Goal: Transaction & Acquisition: Purchase product/service

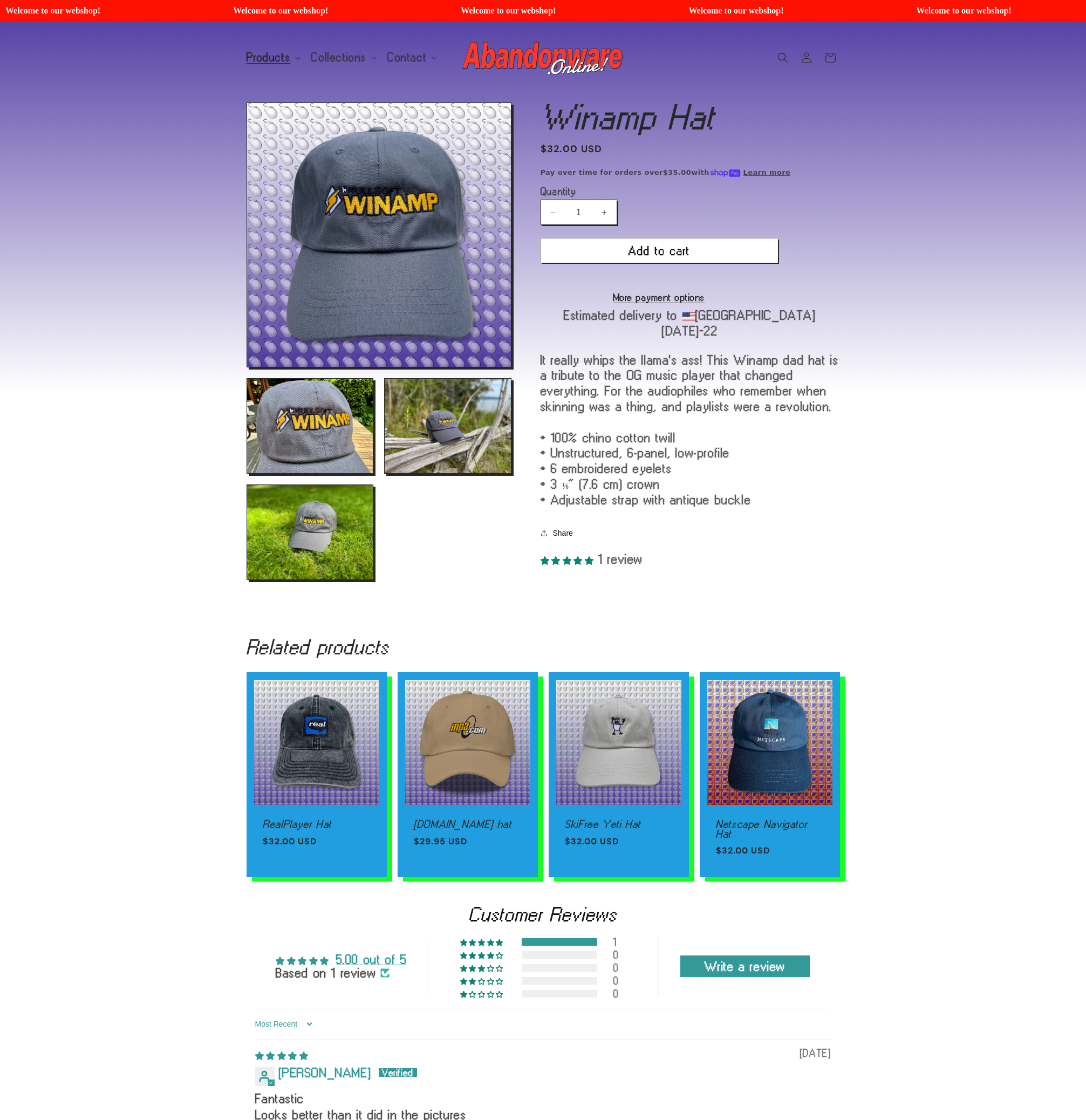
click at [266, 63] on span "Products" at bounding box center [268, 58] width 44 height 10
click at [286, 141] on link "Patches" at bounding box center [294, 140] width 107 height 18
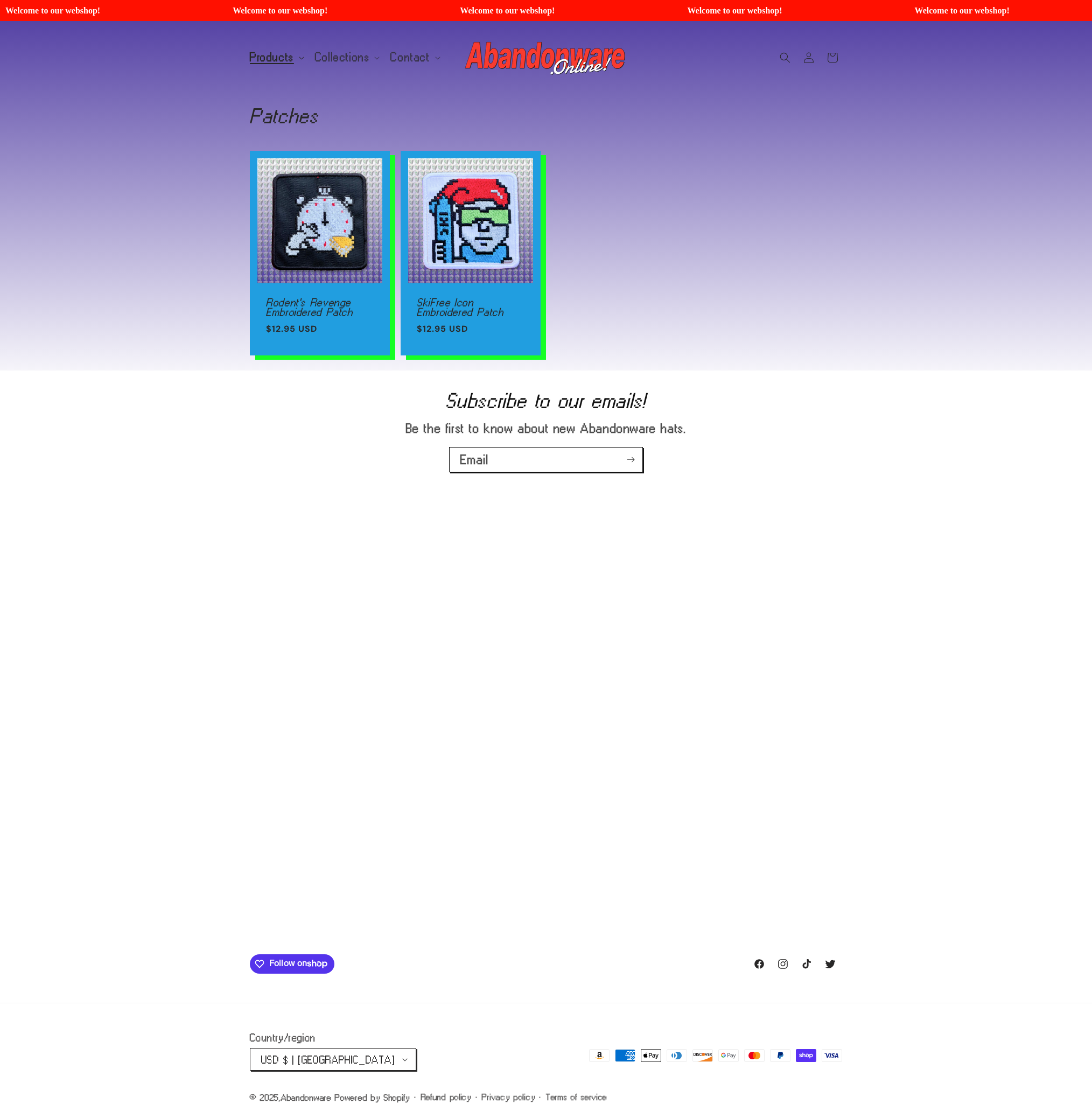
click at [286, 47] on summary "Products" at bounding box center [276, 58] width 66 height 23
click at [291, 109] on link "Shirts" at bounding box center [296, 102] width 106 height 18
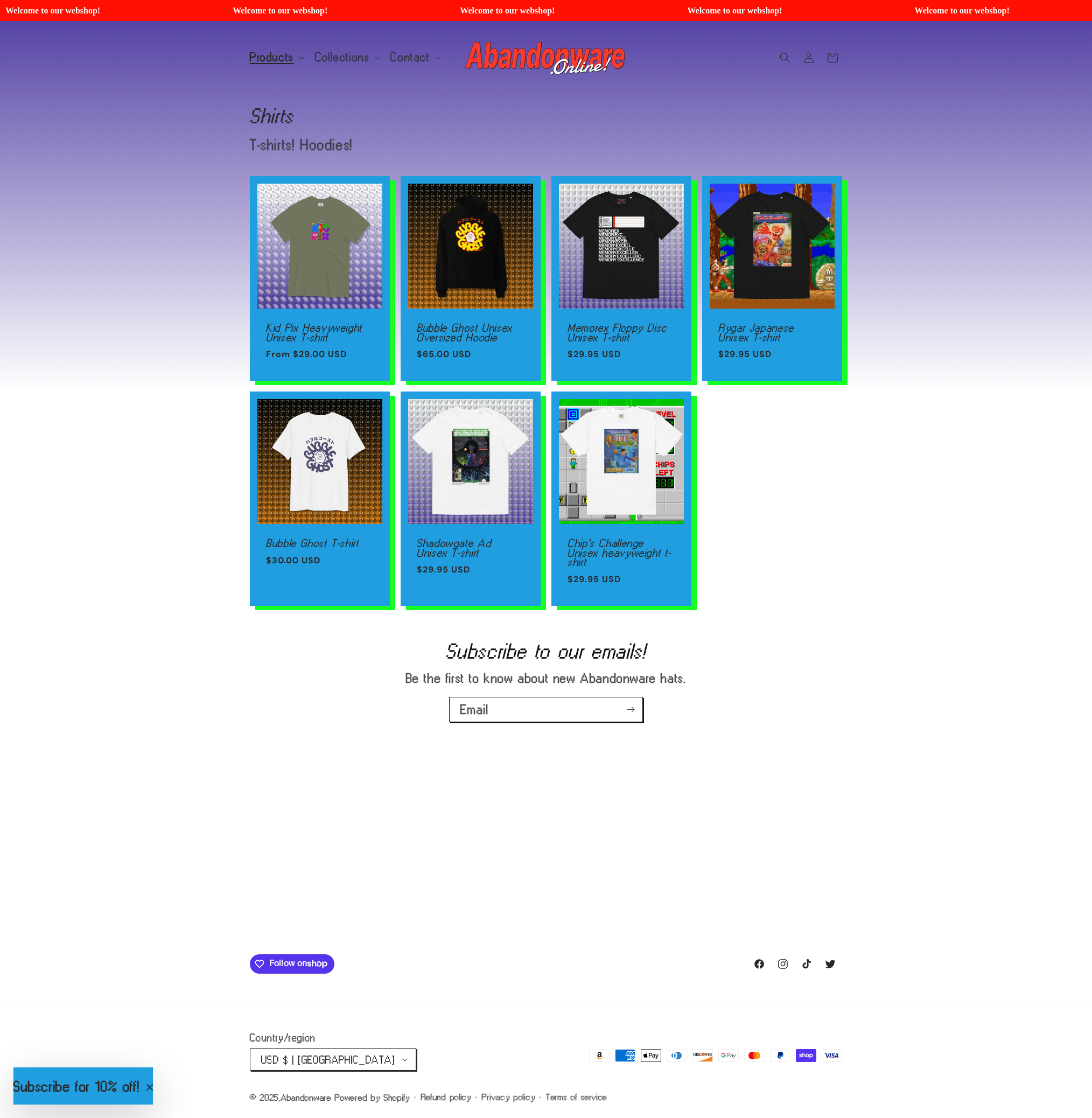
click at [269, 53] on span "Products" at bounding box center [272, 58] width 44 height 10
click at [292, 122] on link "Stickers" at bounding box center [296, 120] width 106 height 18
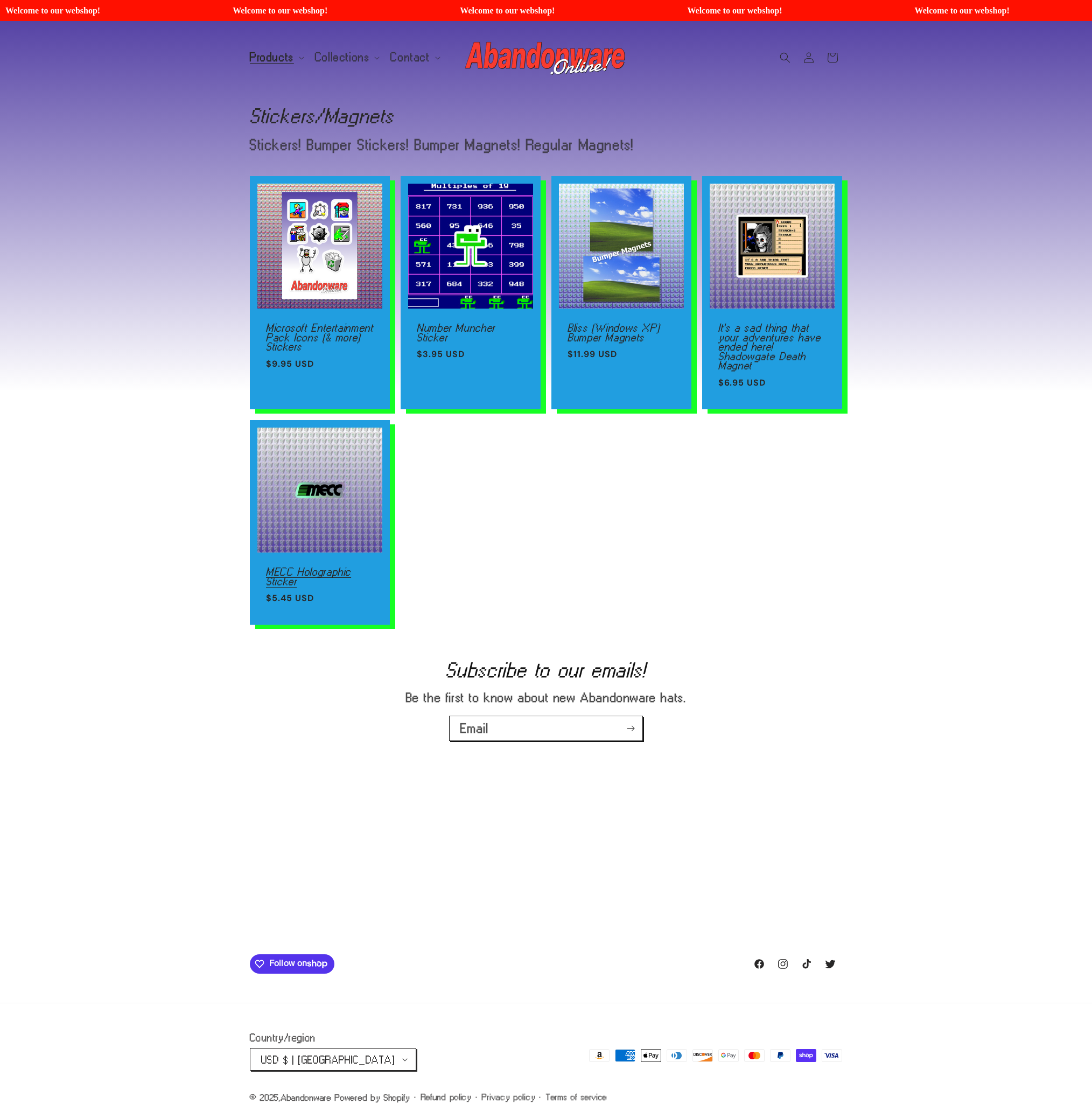
click at [360, 567] on link "MECC Holographic Sticker" at bounding box center [320, 576] width 107 height 19
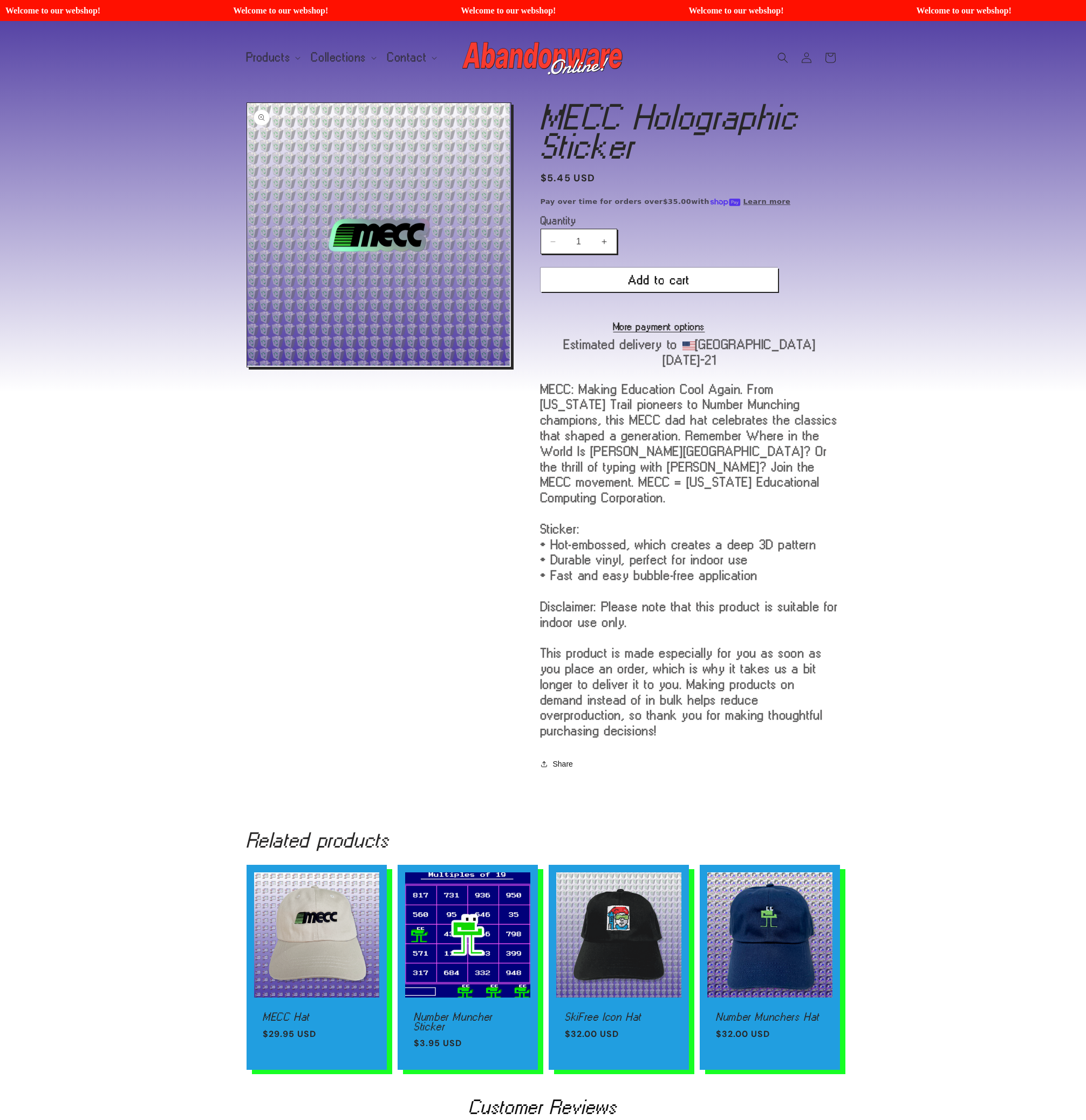
click at [247, 367] on button "Open media 1 in modal" at bounding box center [247, 367] width 0 height 0
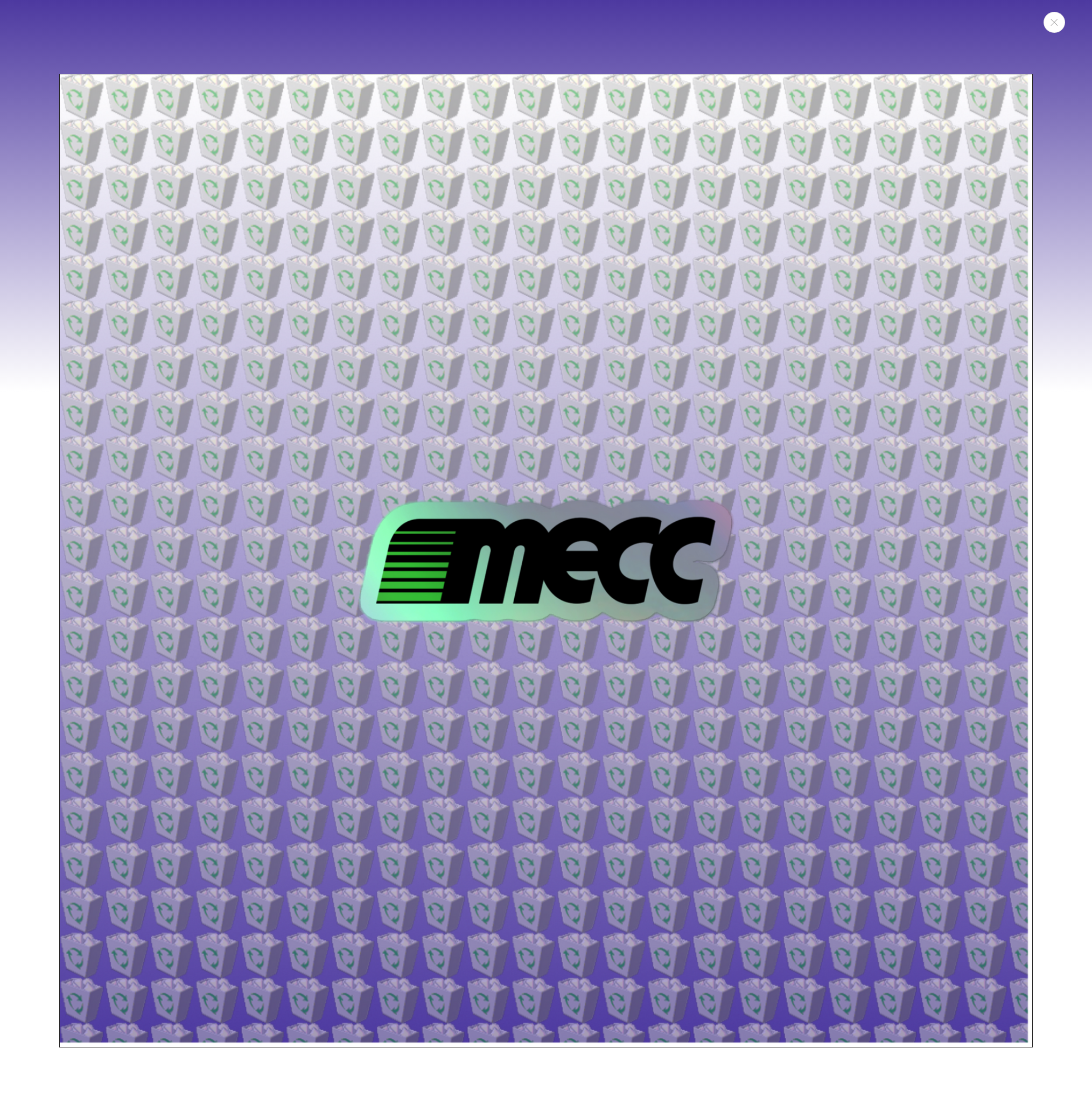
click at [556, 554] on img "Media gallery" at bounding box center [546, 560] width 974 height 974
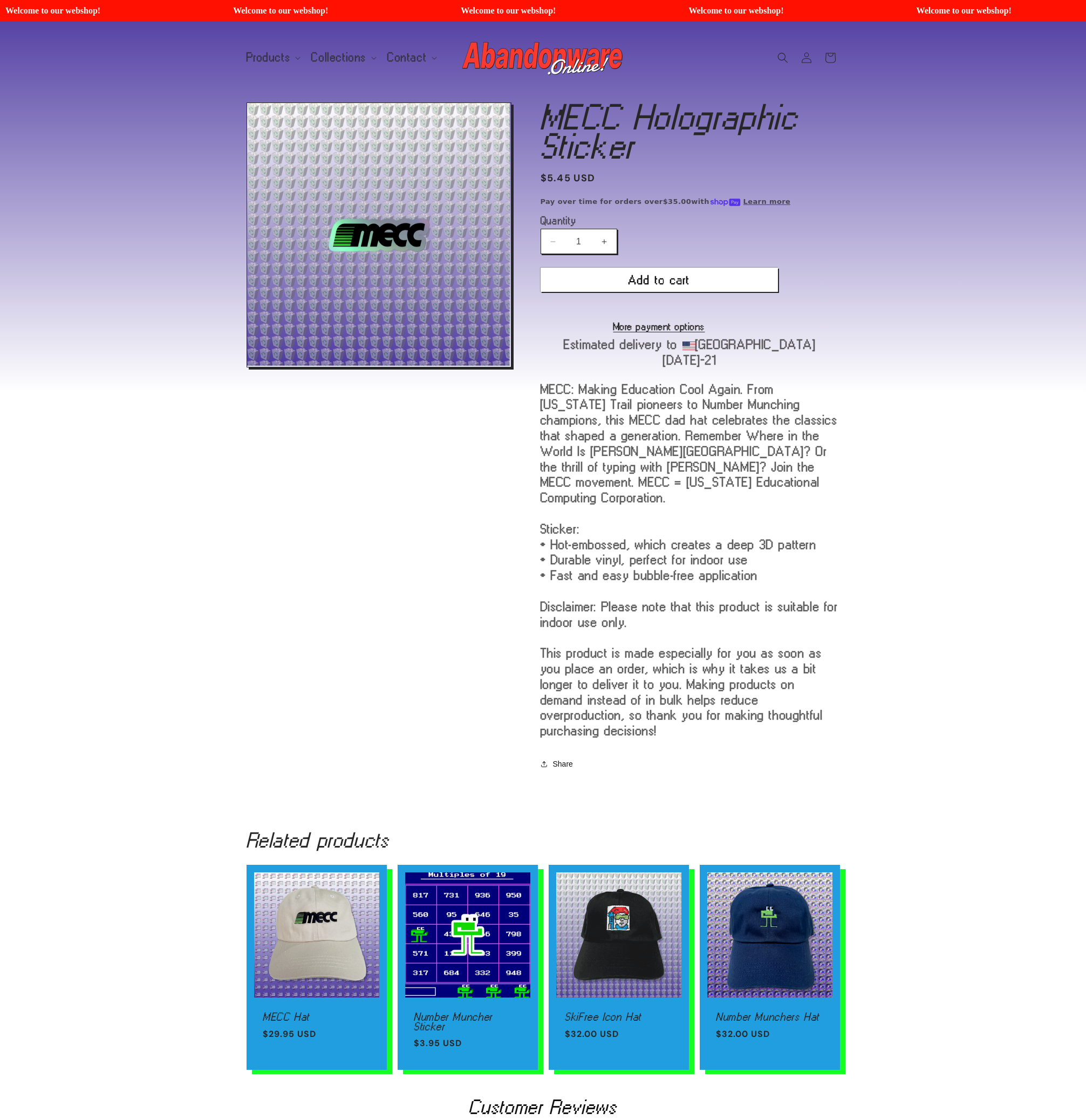
click at [602, 242] on button "Increase quantity for MECC Holographic Sticker" at bounding box center [605, 241] width 24 height 25
click at [601, 246] on button "Increase quantity for MECC Holographic Sticker" at bounding box center [605, 241] width 24 height 25
type input "4"
click at [347, 60] on span "Collections" at bounding box center [338, 58] width 55 height 10
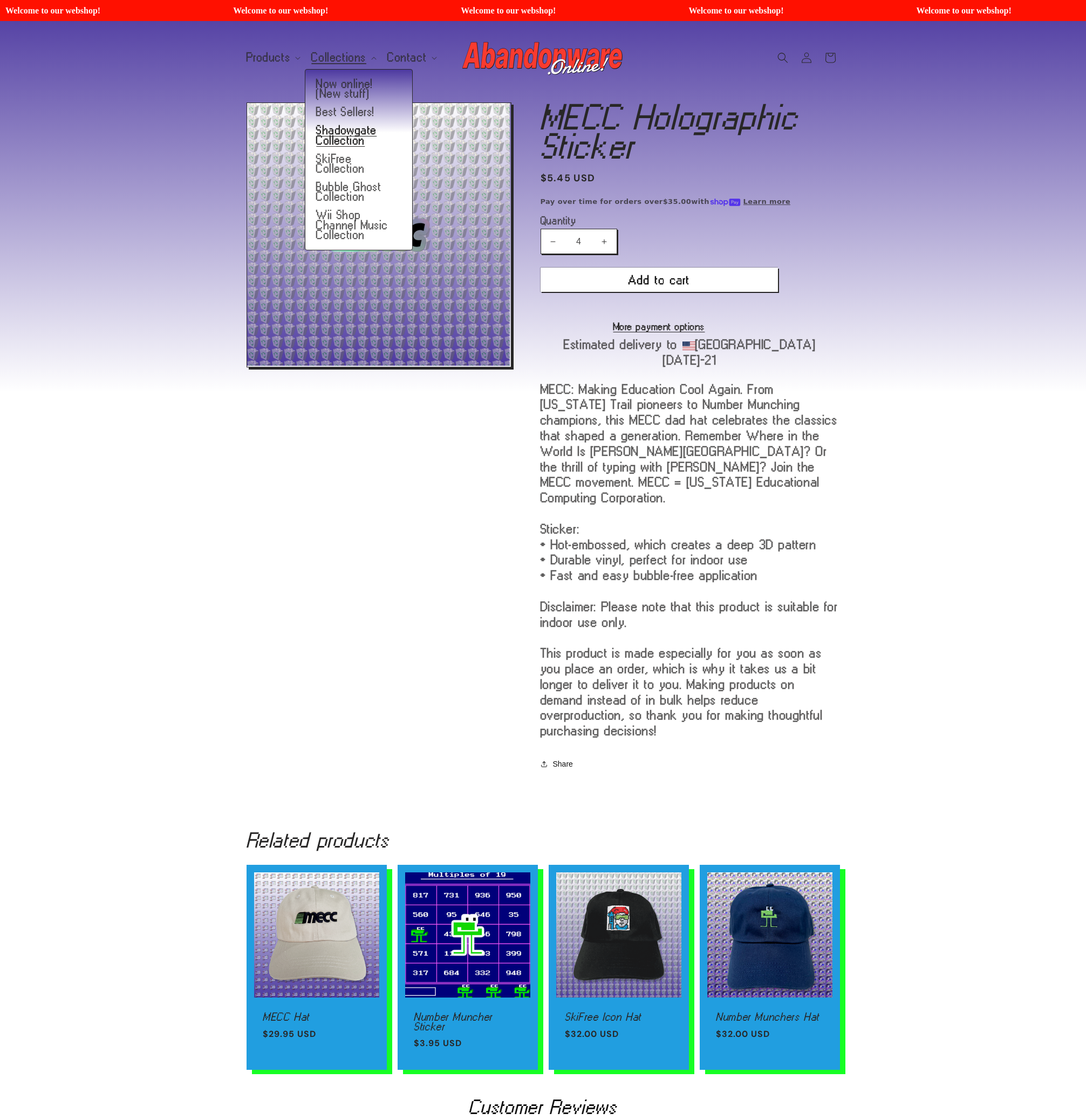
click at [350, 136] on link "Shadowgate Collection" at bounding box center [359, 136] width 107 height 28
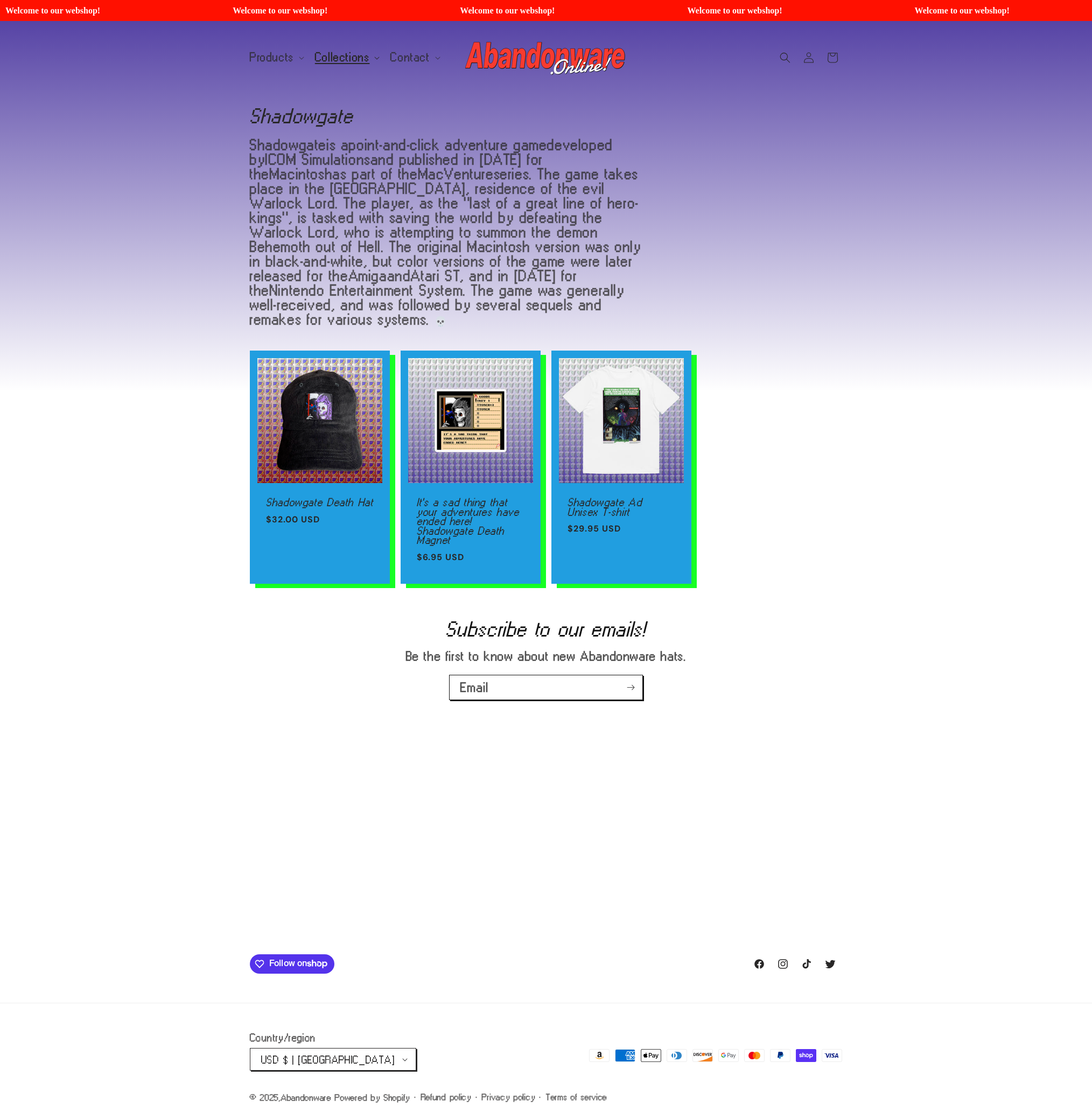
click at [352, 56] on span "Collections" at bounding box center [342, 58] width 55 height 10
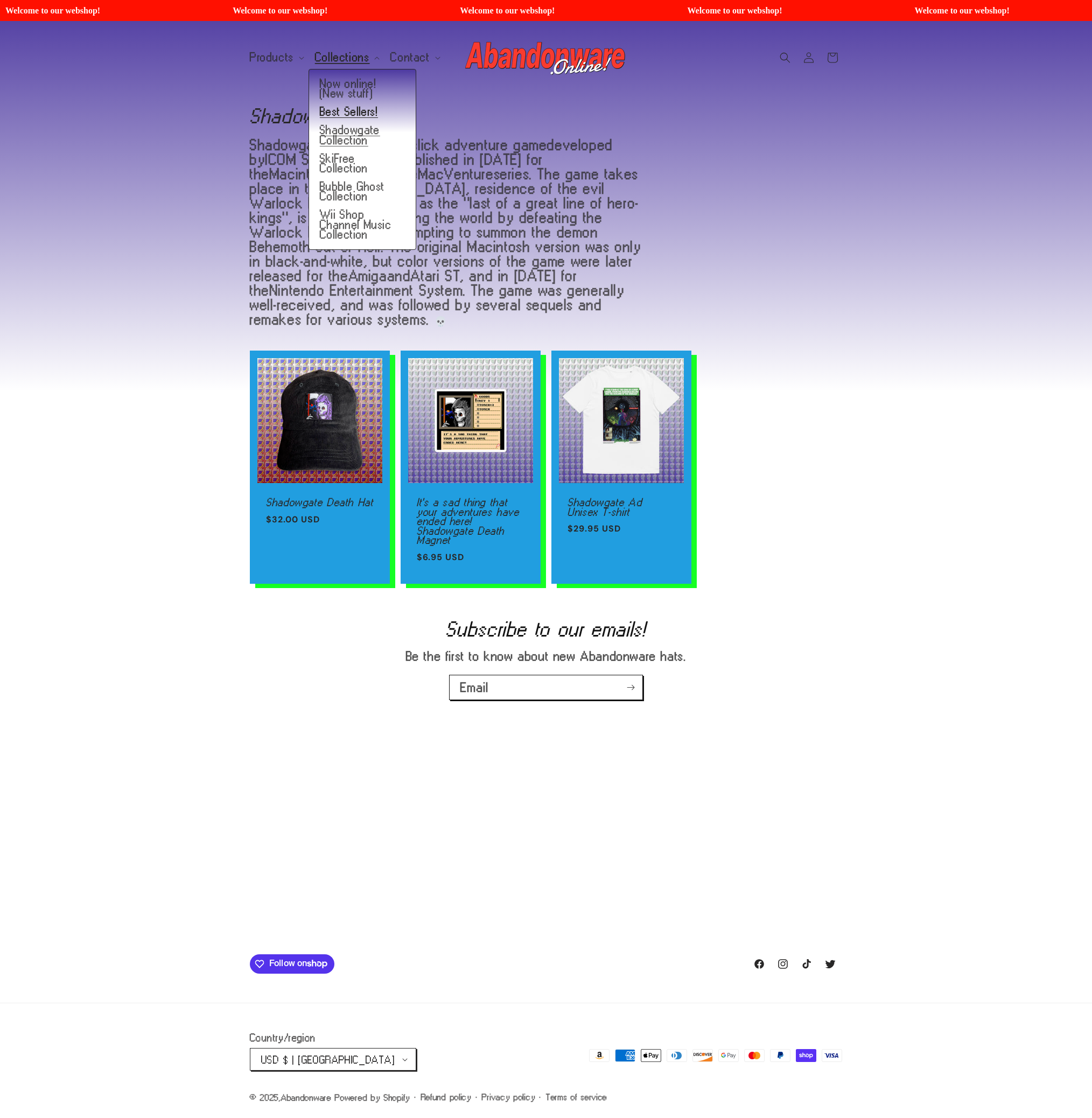
click at [363, 113] on link "Best Sellers!" at bounding box center [362, 111] width 106 height 18
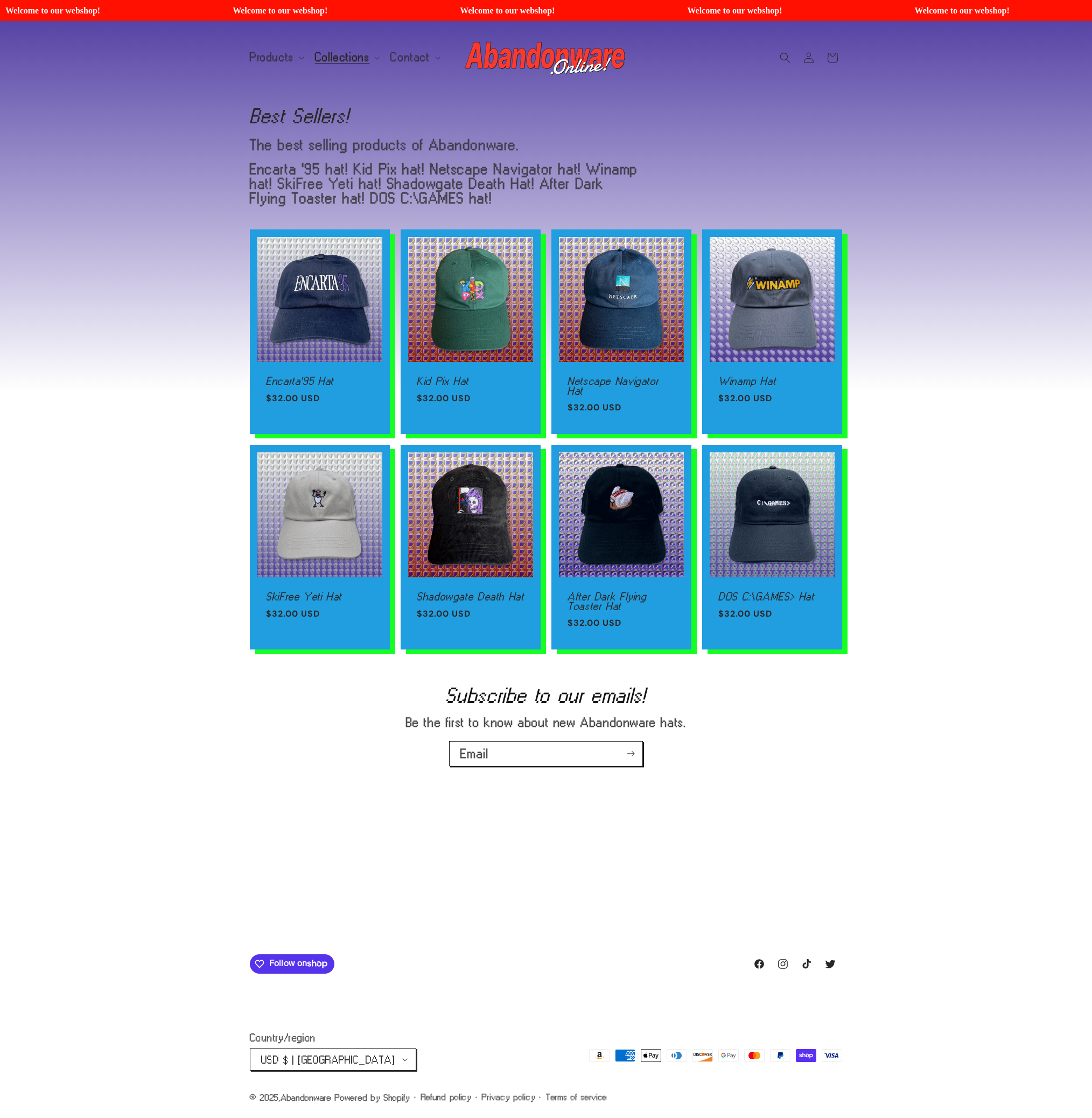
click at [354, 76] on header "Products Products Hats Shirts Stickers Patches Mouse Pads Credit (gift card)" at bounding box center [546, 57] width 646 height 73
click at [353, 64] on summary "Collections" at bounding box center [346, 58] width 76 height 23
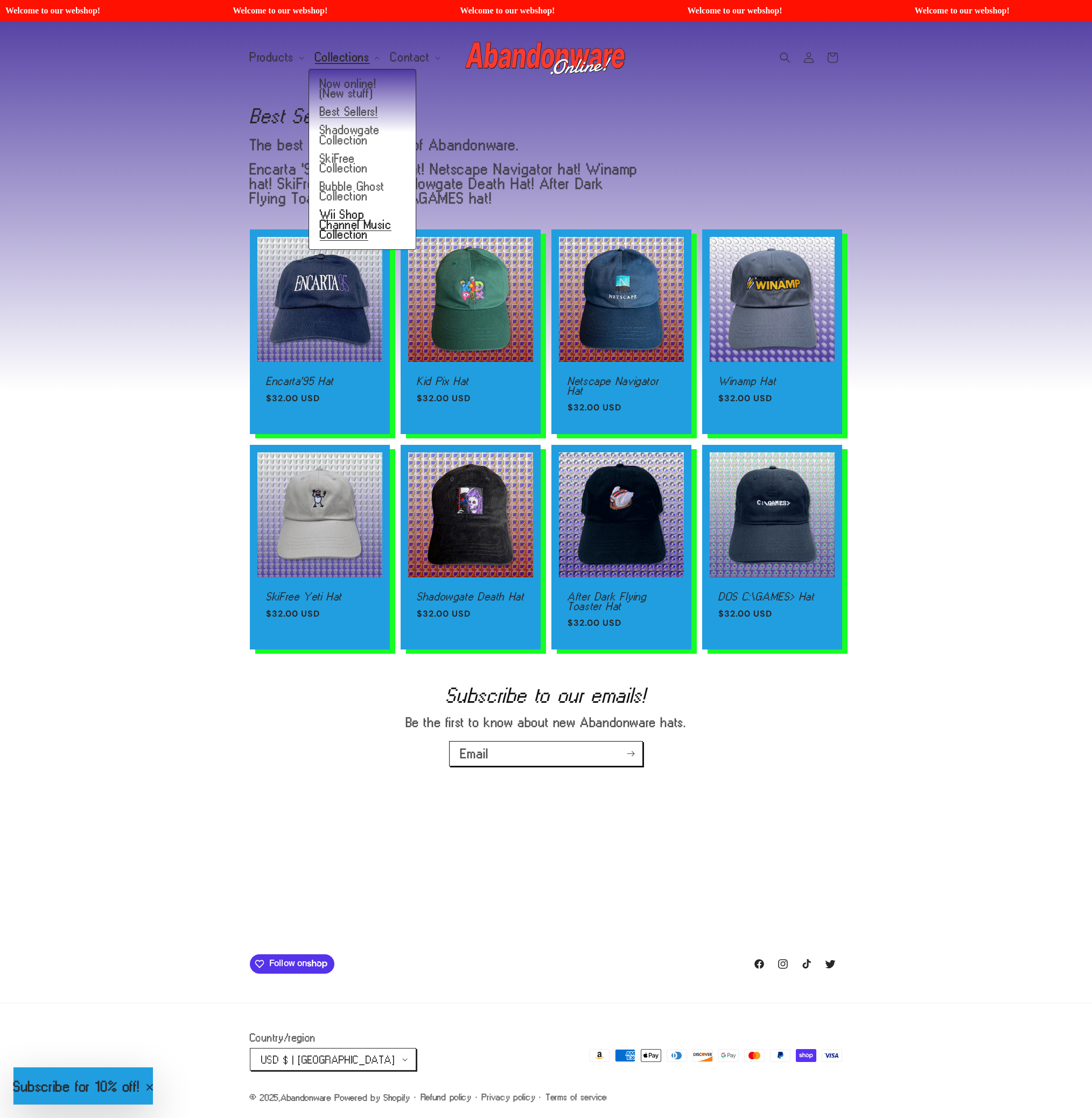
click at [348, 213] on link "Wii Shop Channel Music Collection" at bounding box center [362, 225] width 106 height 38
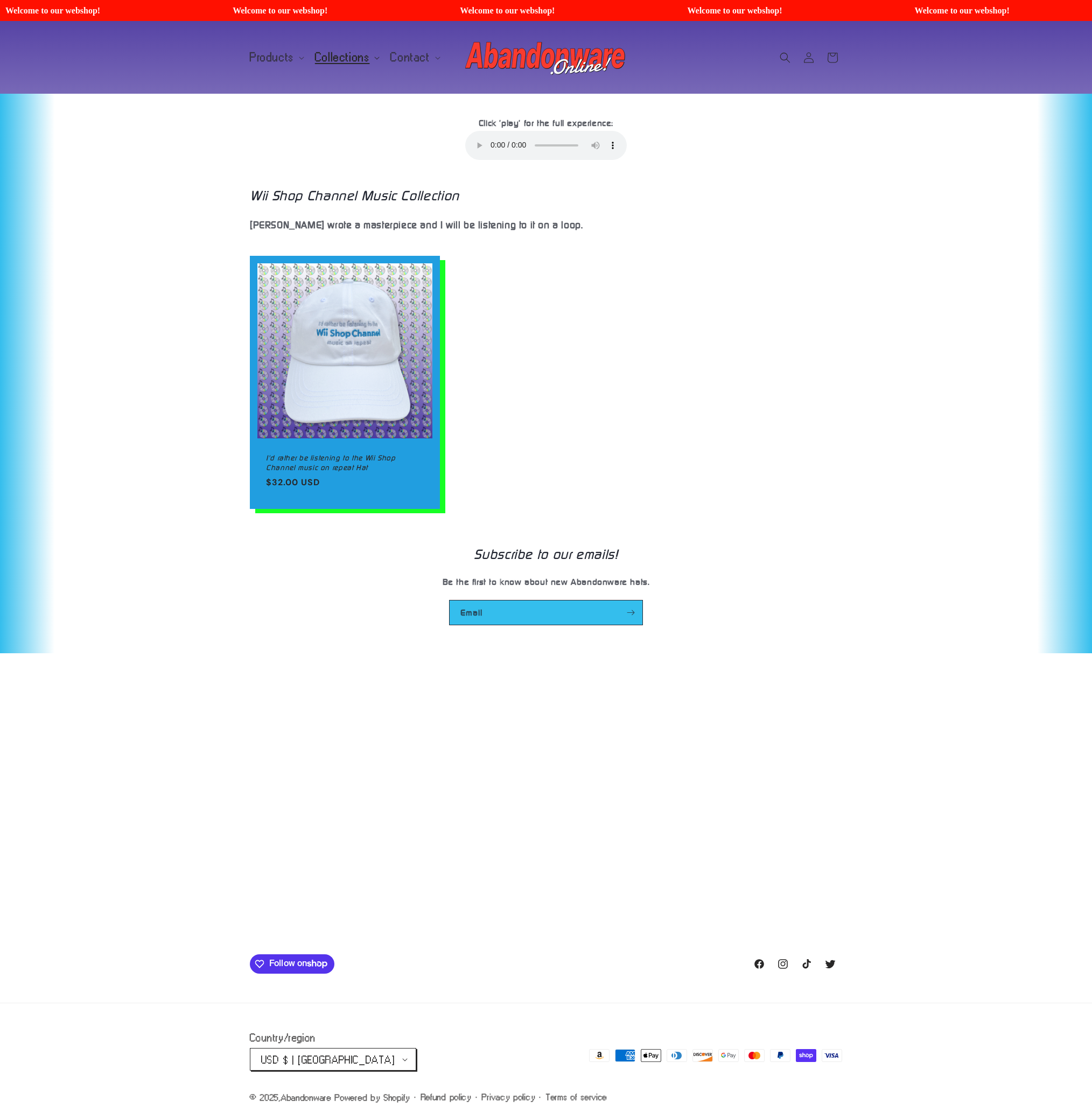
click at [344, 58] on span "Collections" at bounding box center [342, 58] width 55 height 10
click at [348, 179] on link "Bubble Ghost Collection" at bounding box center [362, 192] width 106 height 28
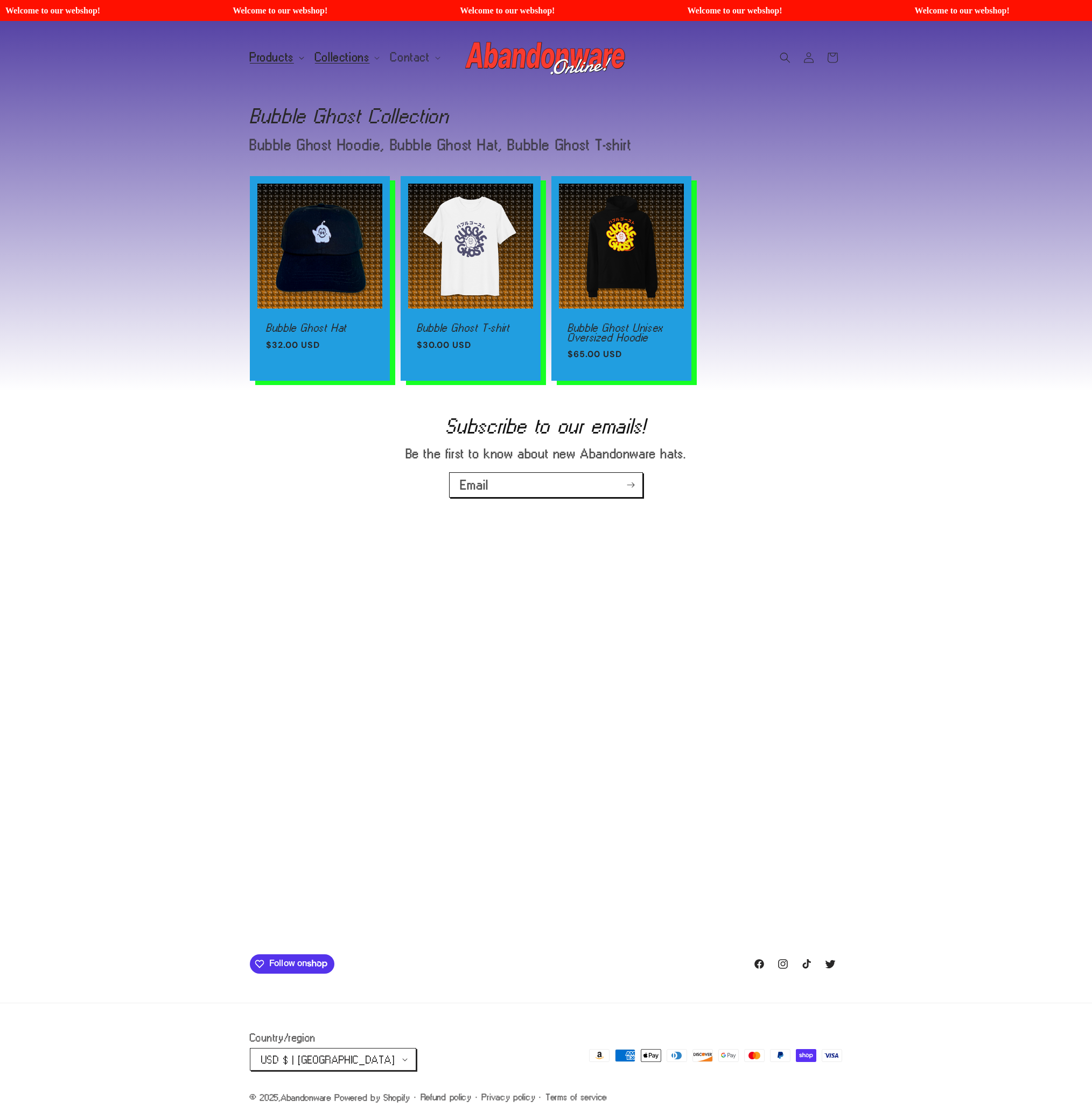
click at [281, 54] on span "Products" at bounding box center [272, 58] width 44 height 10
click at [295, 134] on link "Patches" at bounding box center [296, 139] width 106 height 18
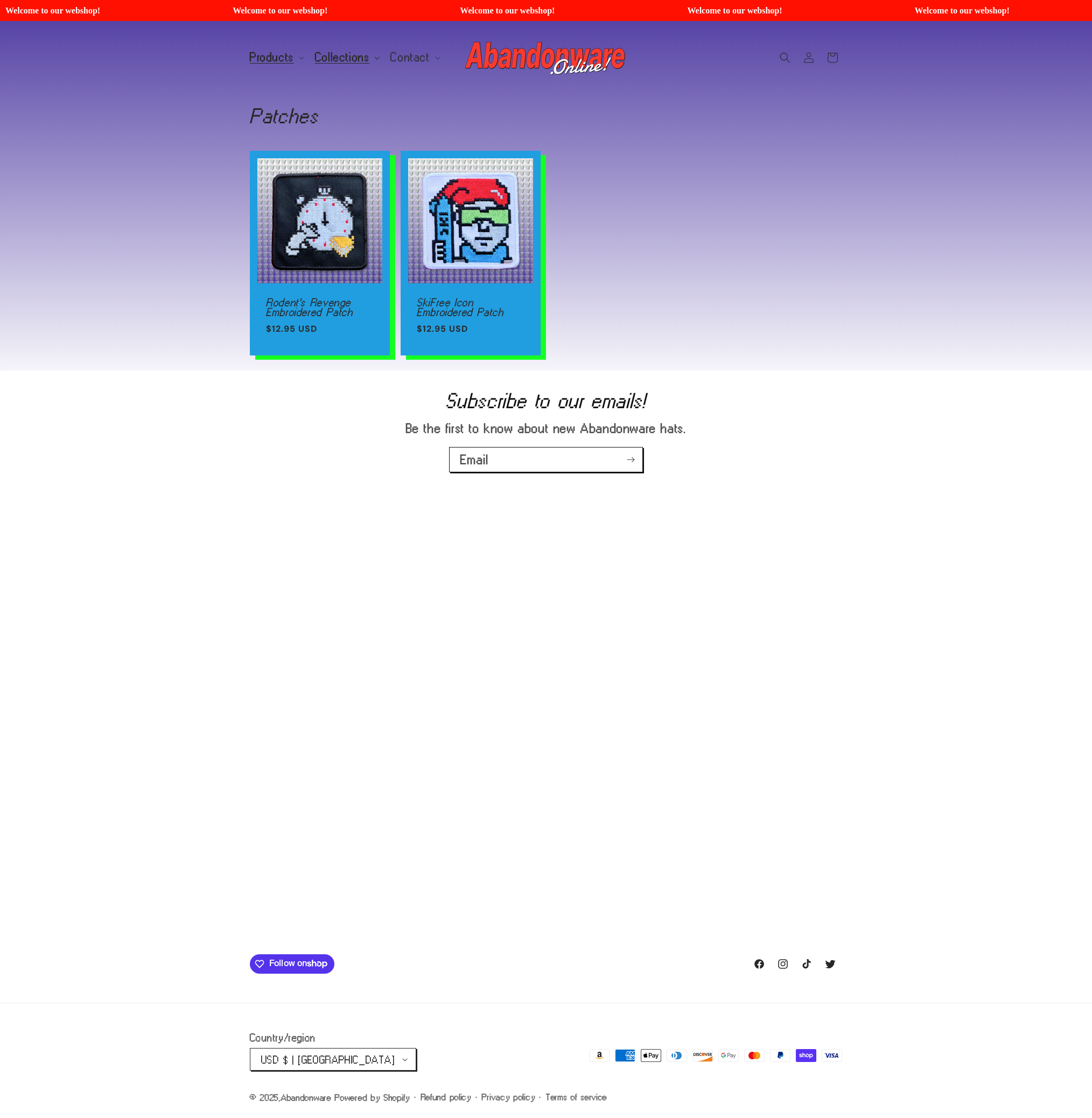
click at [342, 56] on span "Collections" at bounding box center [342, 58] width 55 height 10
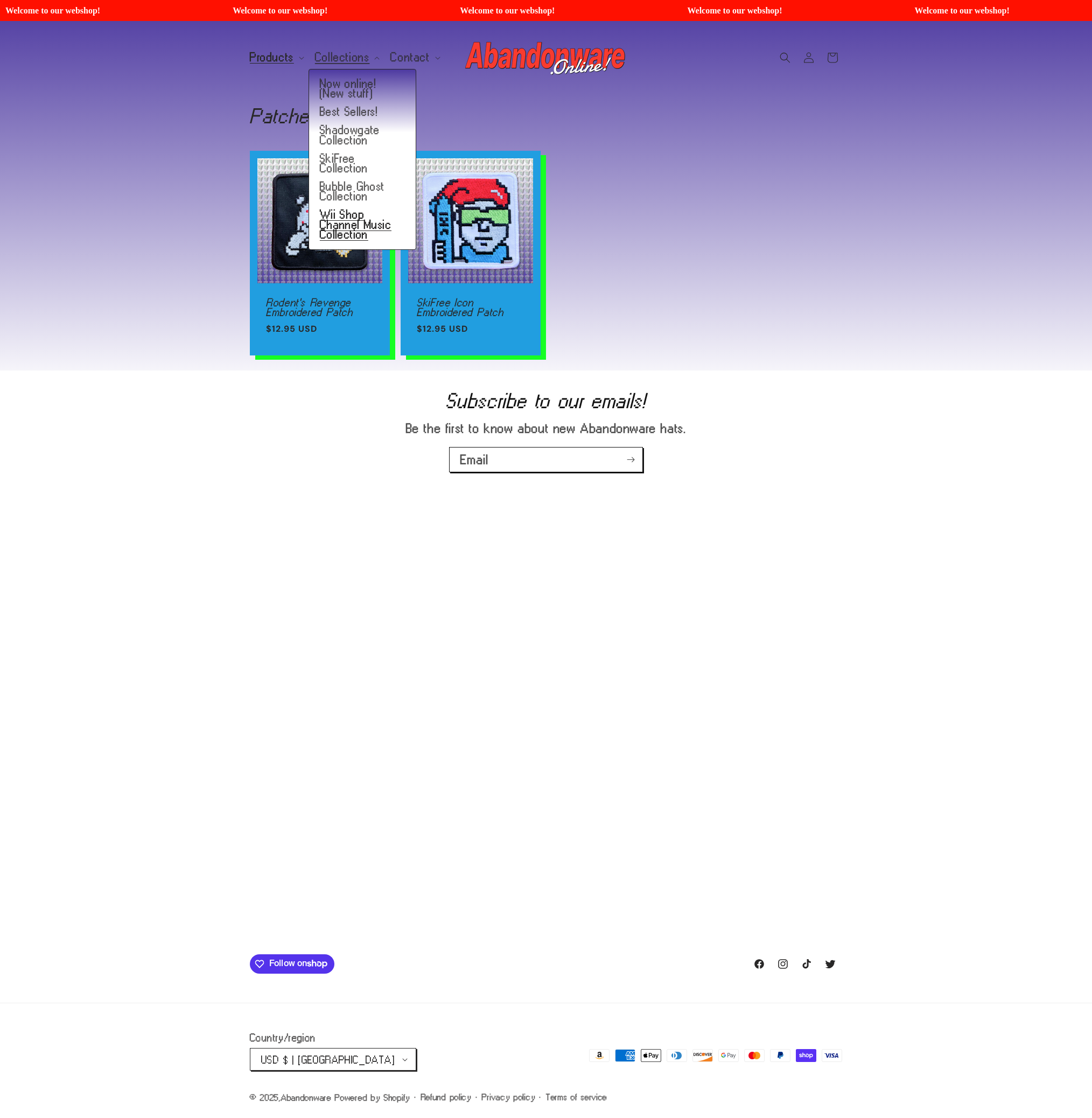
click at [331, 207] on link "Wii Shop Channel Music Collection" at bounding box center [362, 225] width 106 height 38
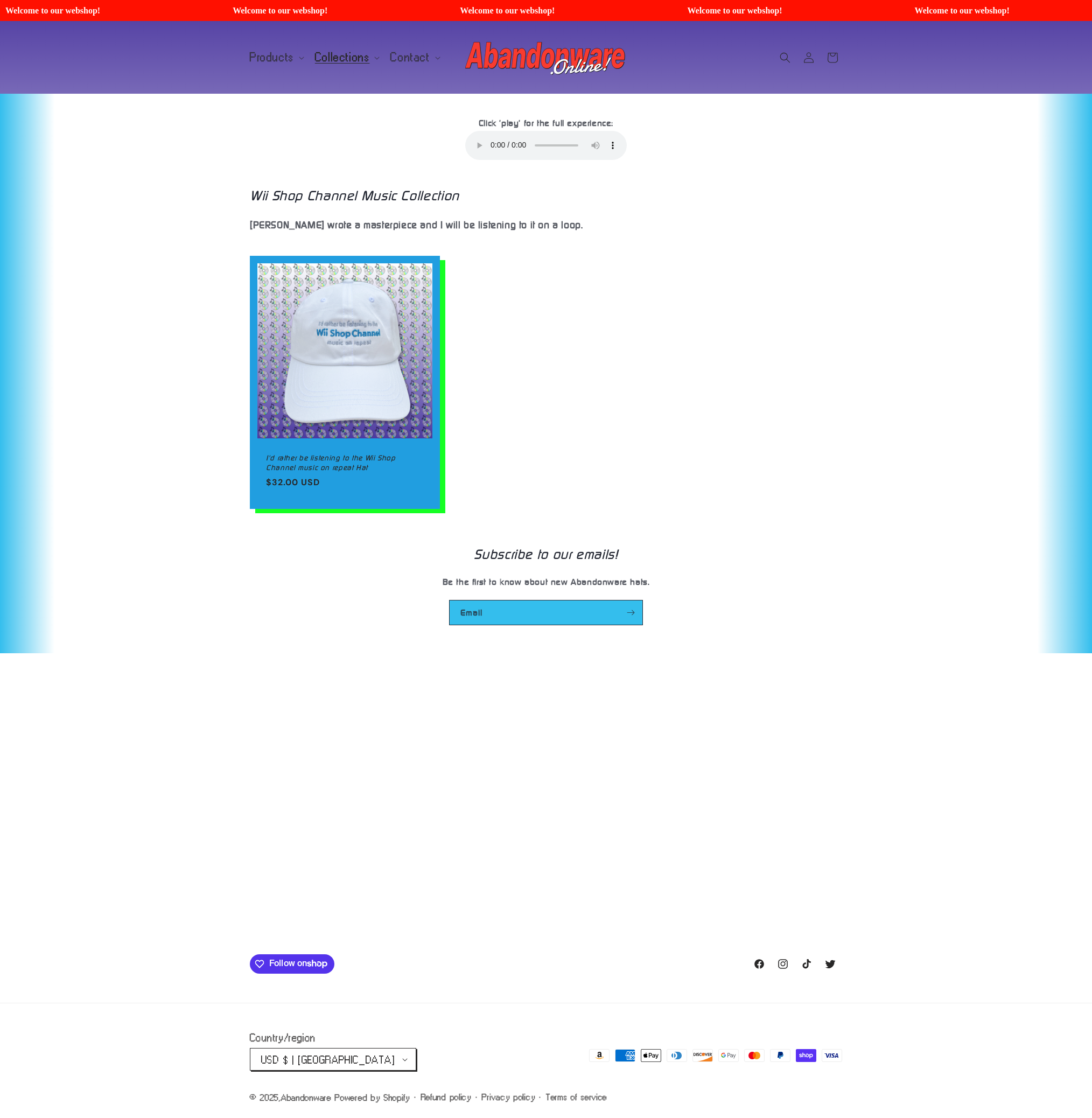
click at [312, 154] on center "Click 'play' for the full experience: Your browser does not support the audio e…" at bounding box center [546, 140] width 1092 height 50
click at [242, 248] on div "I'd rather be listening to the Wii Shop Channel music on repeat Hat I'd rather …" at bounding box center [546, 383] width 1092 height 281
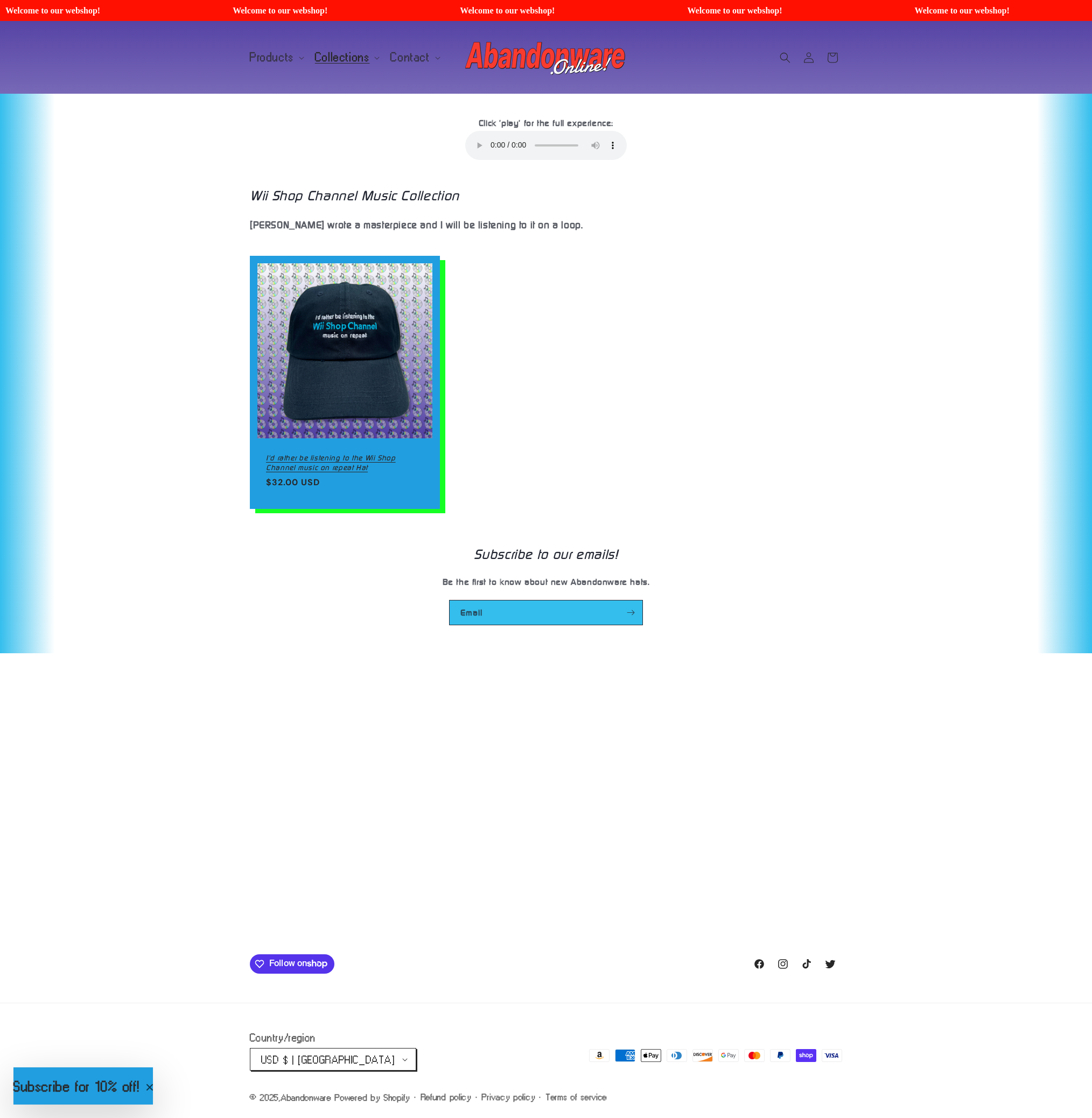
click at [408, 453] on link "I'd rather be listening to the Wii Shop Channel music on repeat Hat" at bounding box center [345, 462] width 158 height 19
